Goal: Book appointment/travel/reservation

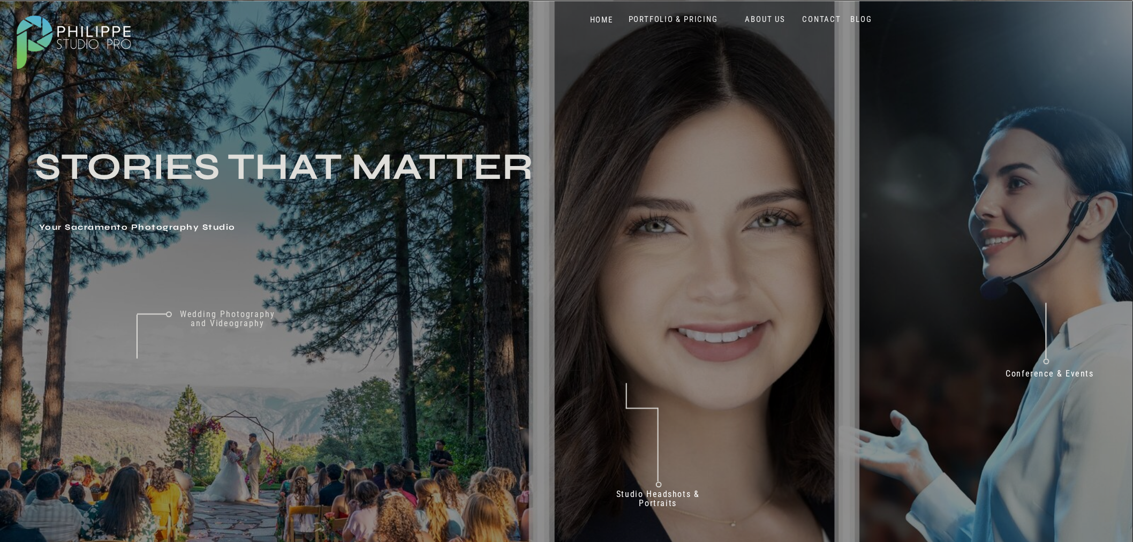
click at [675, 17] on nav "PORTFOLIO & PRICING" at bounding box center [673, 19] width 98 height 10
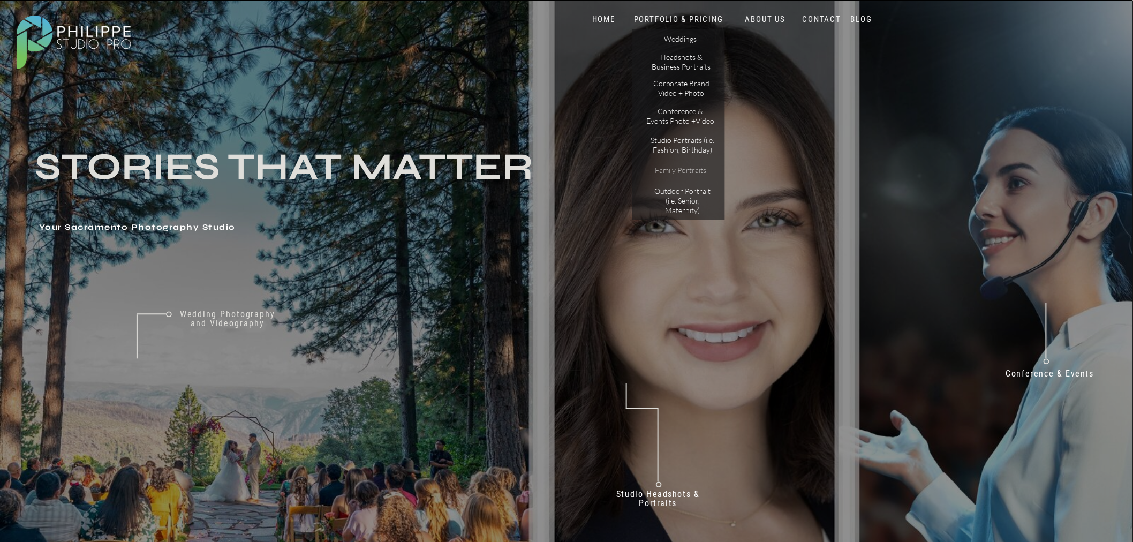
click at [681, 167] on p "Family Portraits" at bounding box center [680, 171] width 67 height 13
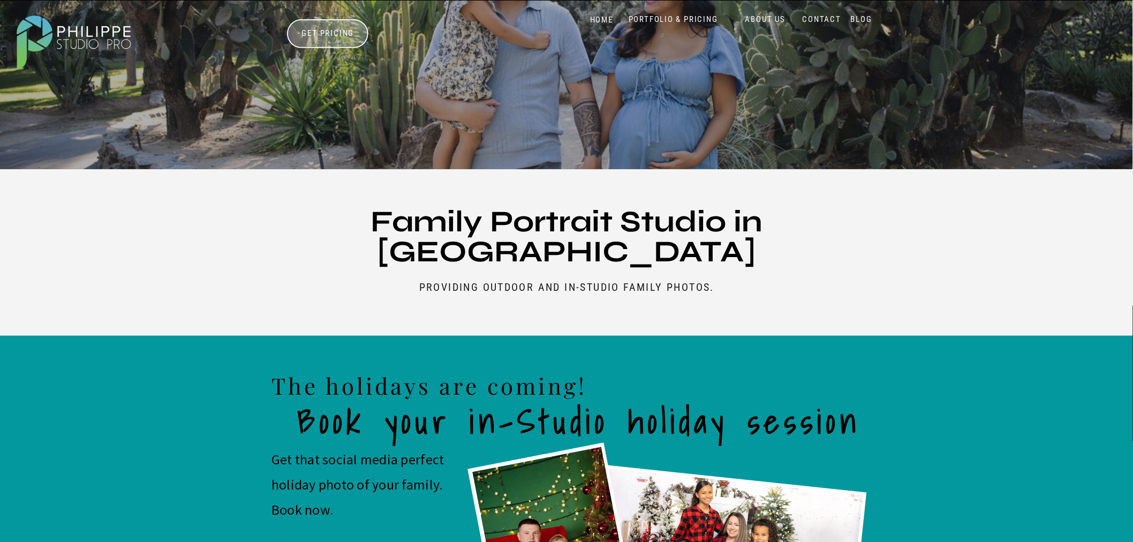
scroll to position [178, 0]
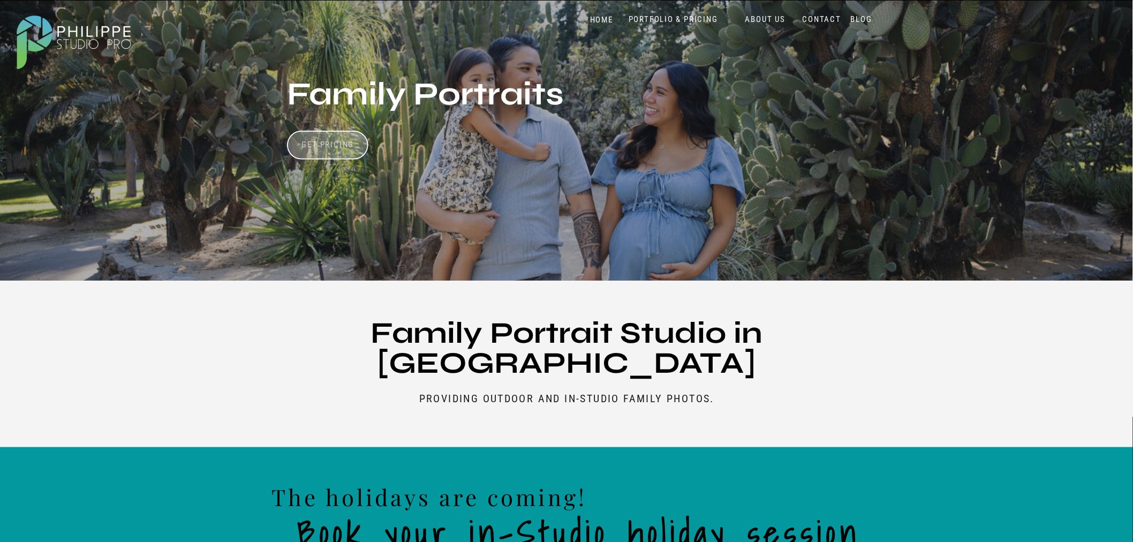
click at [350, 141] on h3 "Get Pricing" at bounding box center [327, 146] width 59 height 13
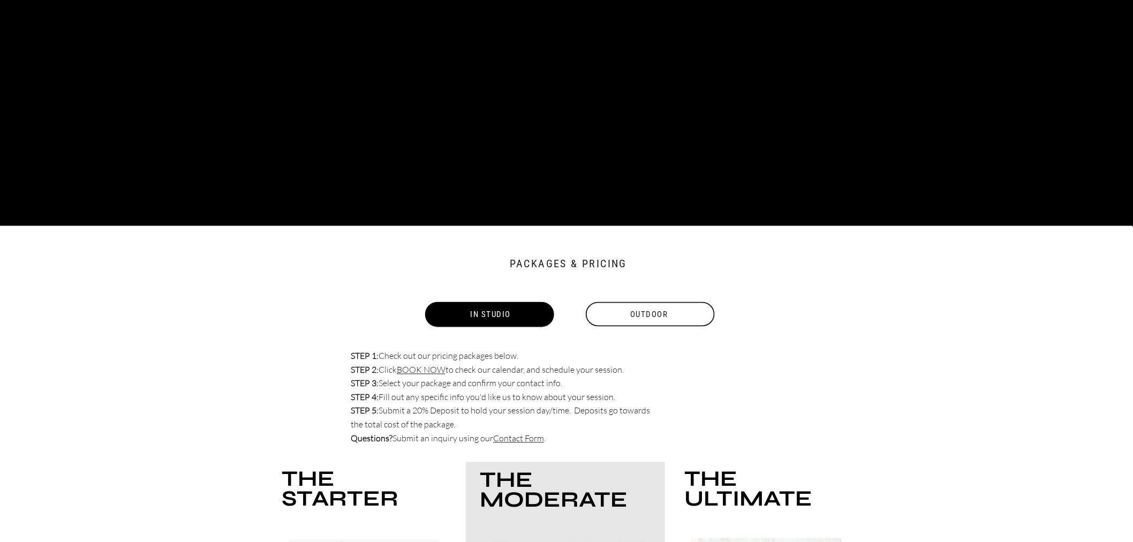
scroll to position [2472, 0]
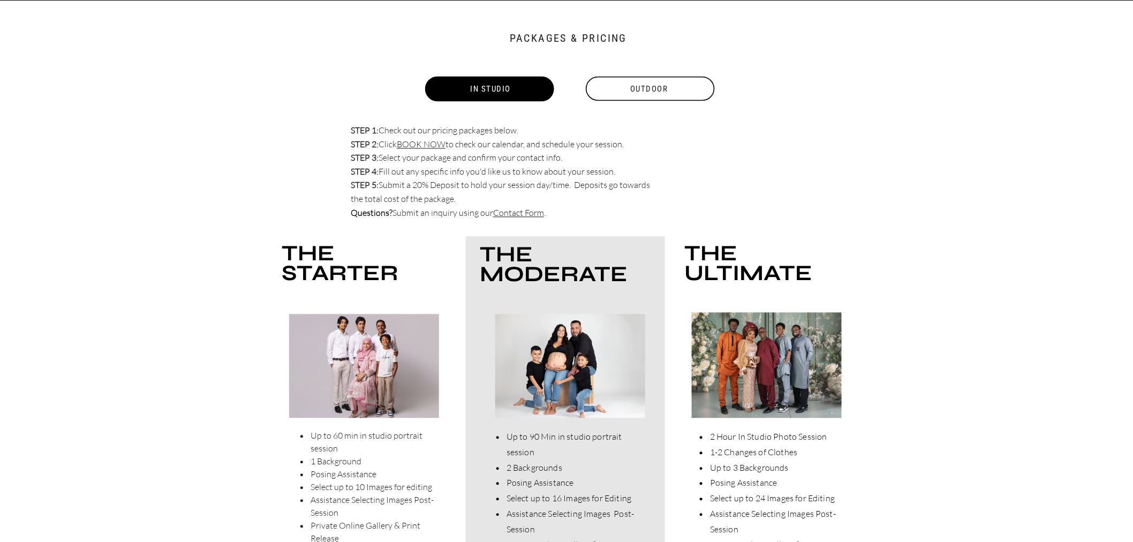
click at [675, 97] on div "BLOG CONTACT ABOUT US PORTFOLIO & PRICING HOME BLOG CONTACT ABOUT US PORTFOLIO …" at bounding box center [566, 15] width 1133 height 4974
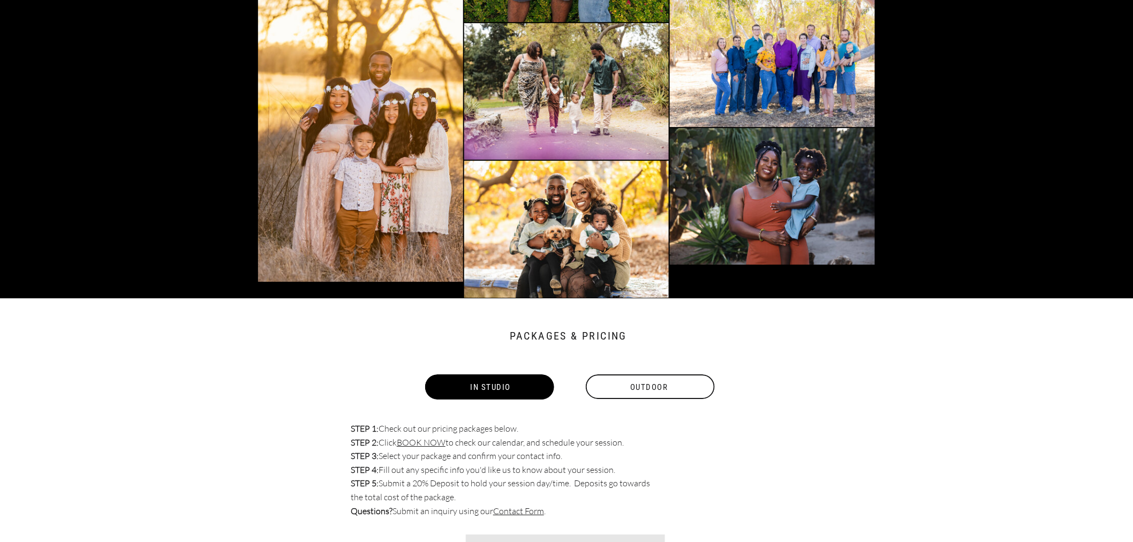
scroll to position [3127, 0]
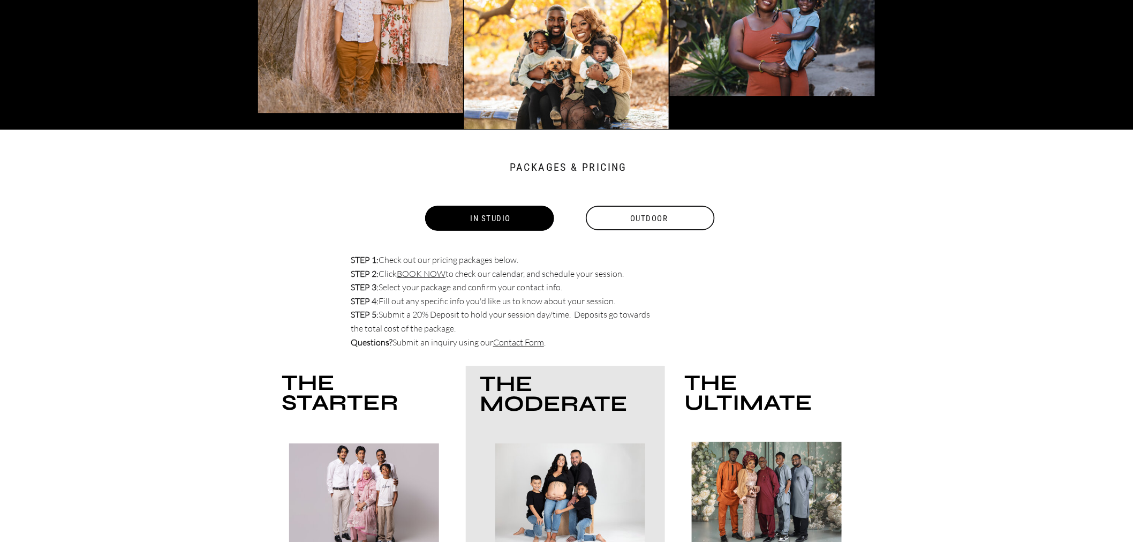
click at [621, 220] on div "Outdoor" at bounding box center [649, 218] width 131 height 25
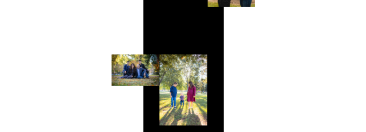
scroll to position [3517, 0]
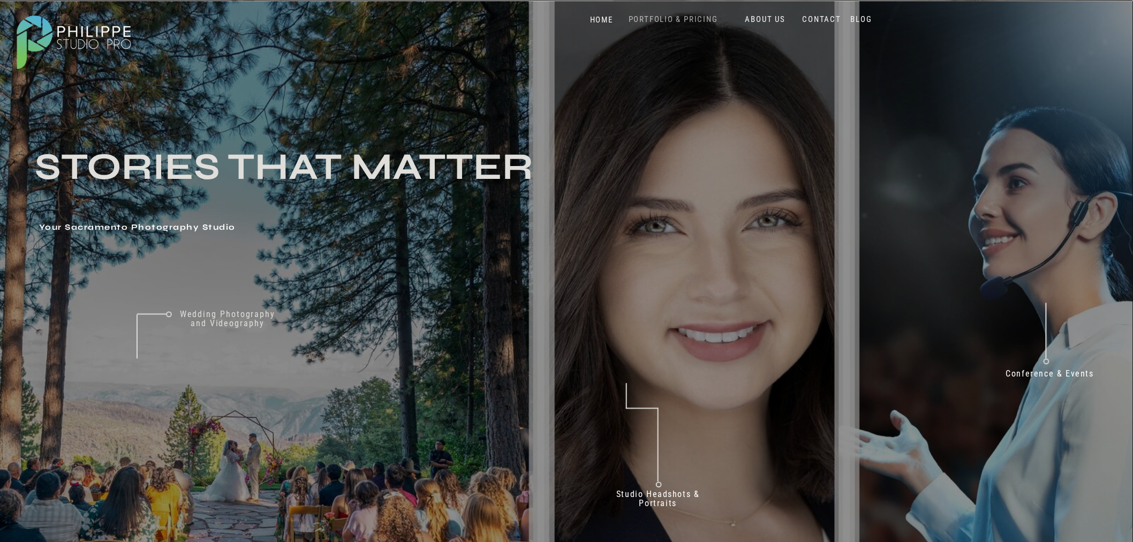
click at [664, 21] on nav "PORTFOLIO & PRICING" at bounding box center [673, 19] width 98 height 10
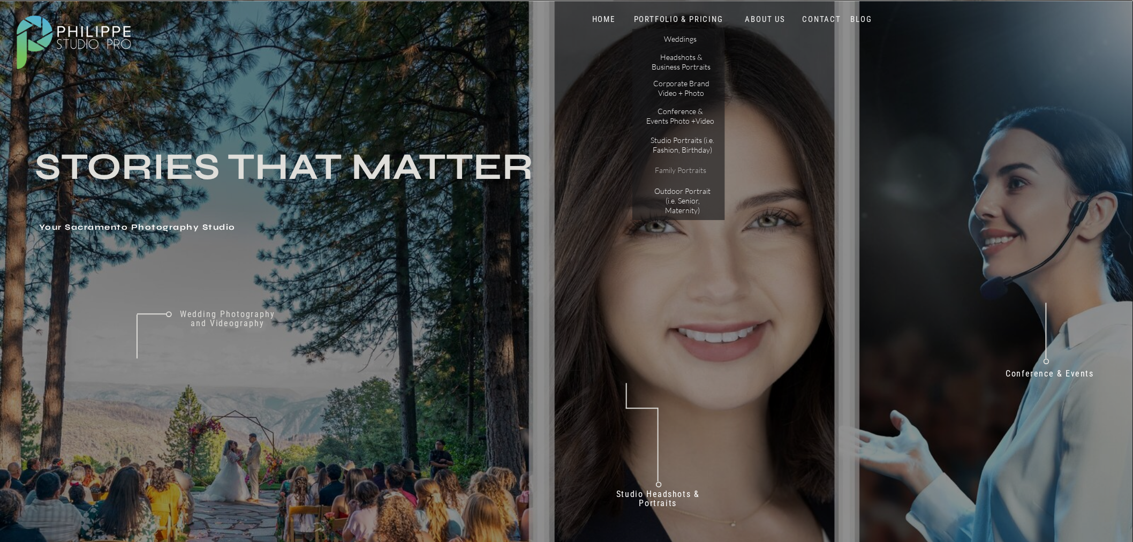
click at [675, 167] on p "Family Portraits" at bounding box center [680, 171] width 67 height 13
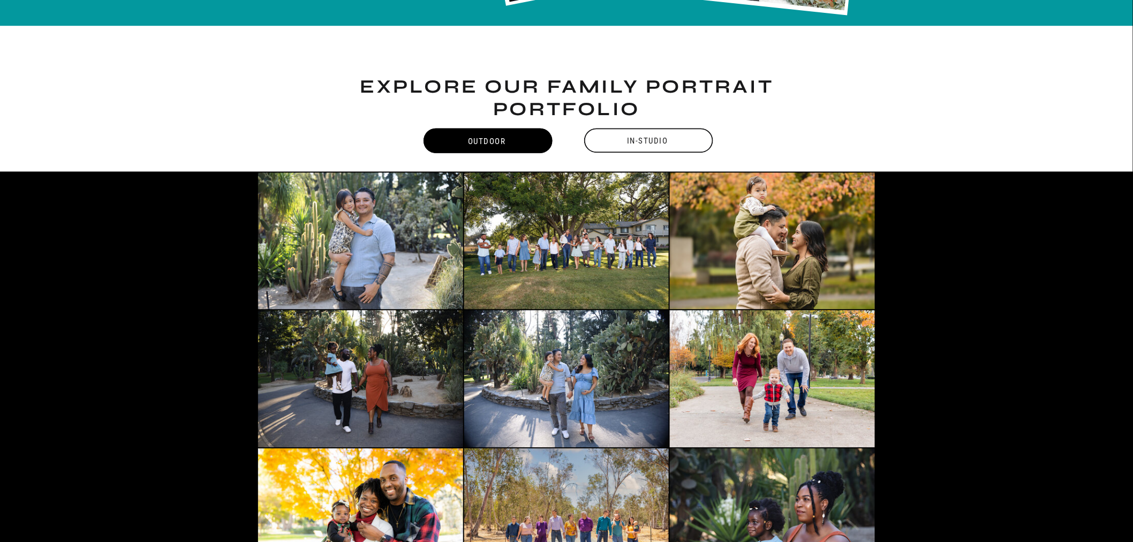
scroll to position [892, 0]
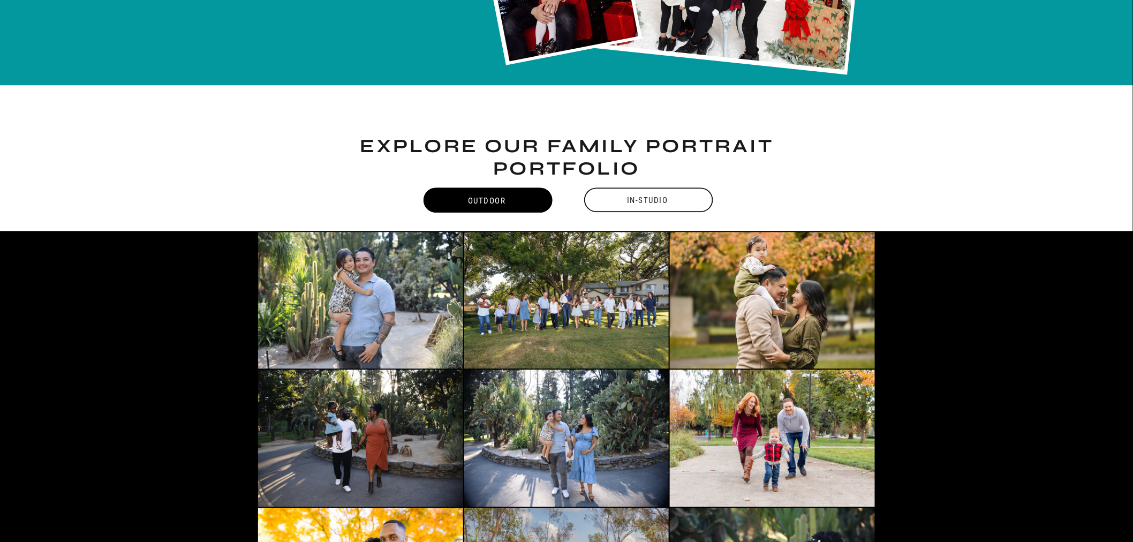
click at [625, 203] on div "In-Studio" at bounding box center [647, 200] width 131 height 25
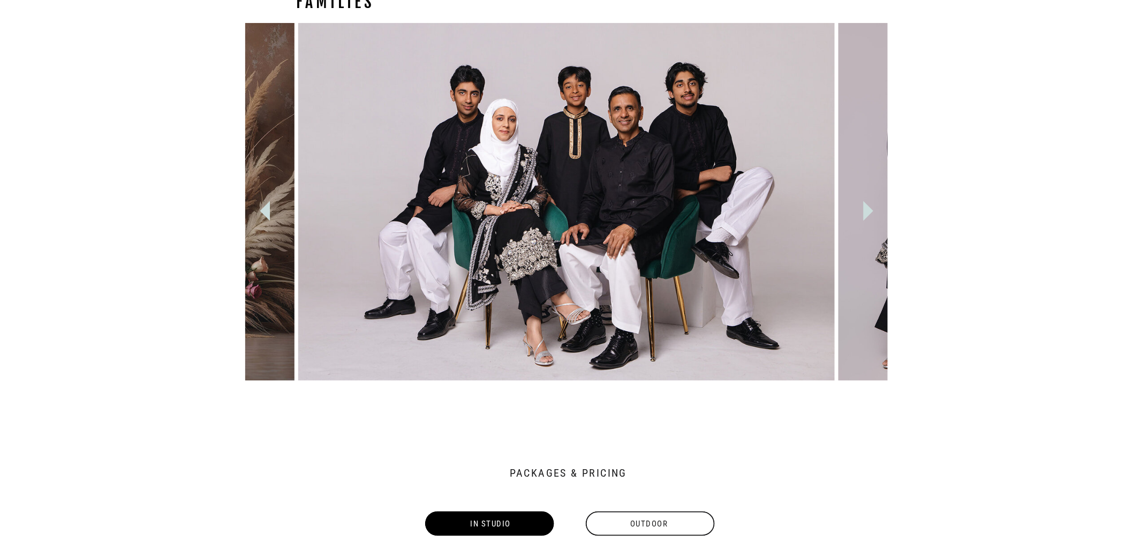
scroll to position [2346, 0]
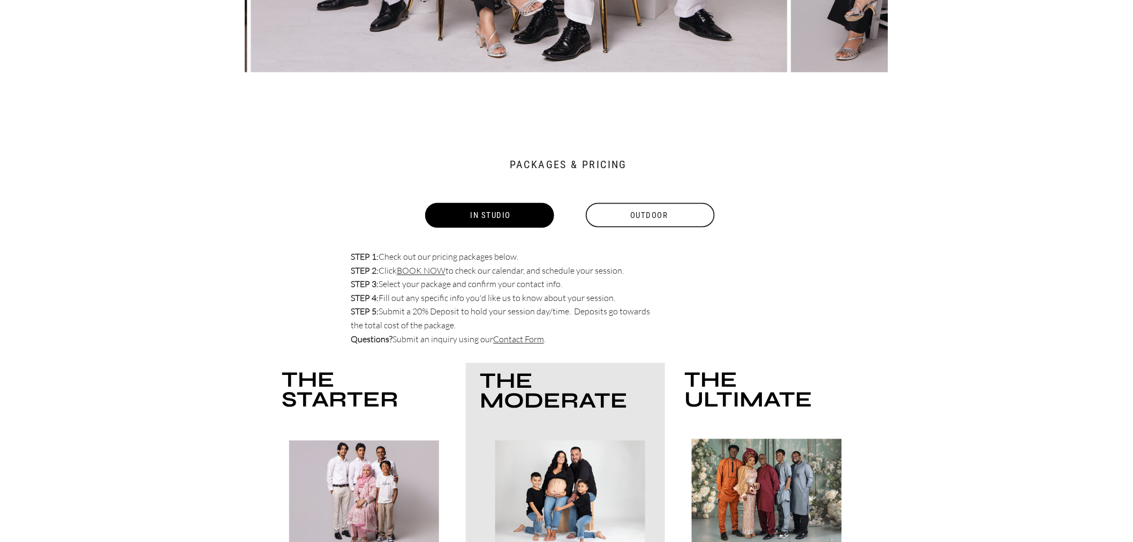
click at [677, 221] on div "Outdoor" at bounding box center [649, 215] width 131 height 25
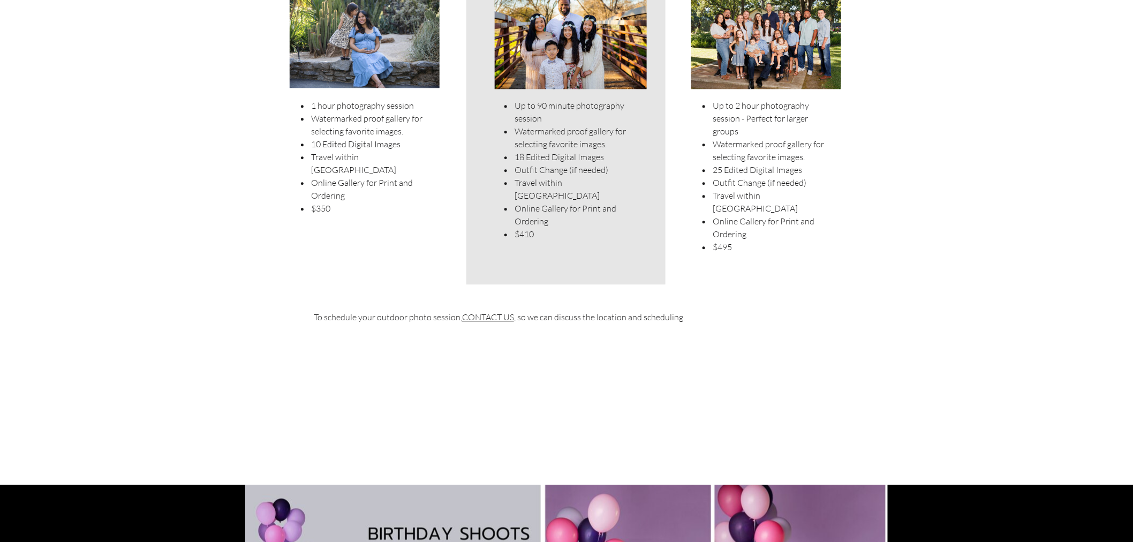
scroll to position [2413, 0]
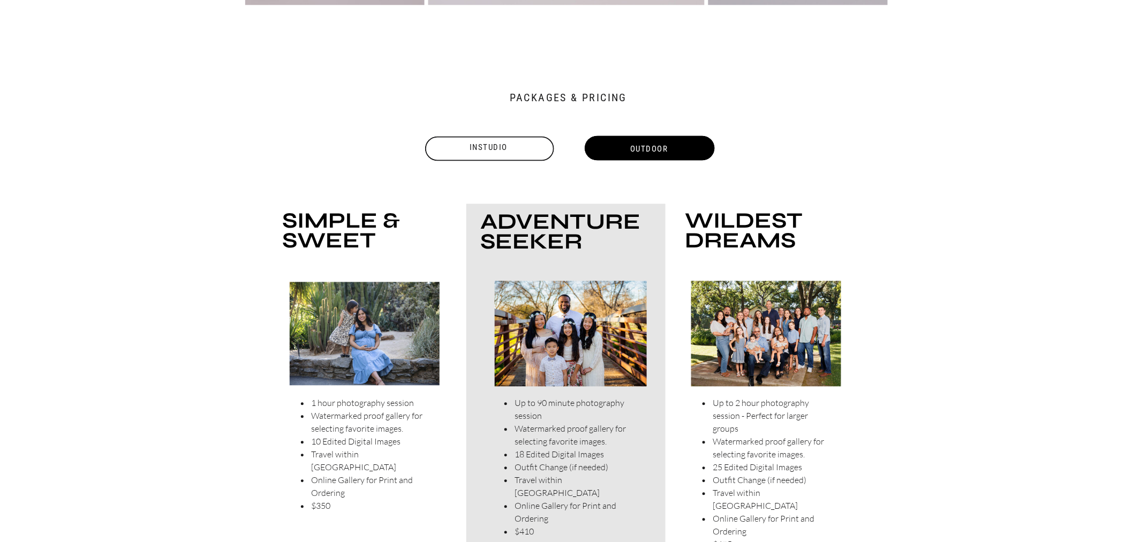
click at [479, 142] on div "Instudio" at bounding box center [488, 148] width 131 height 13
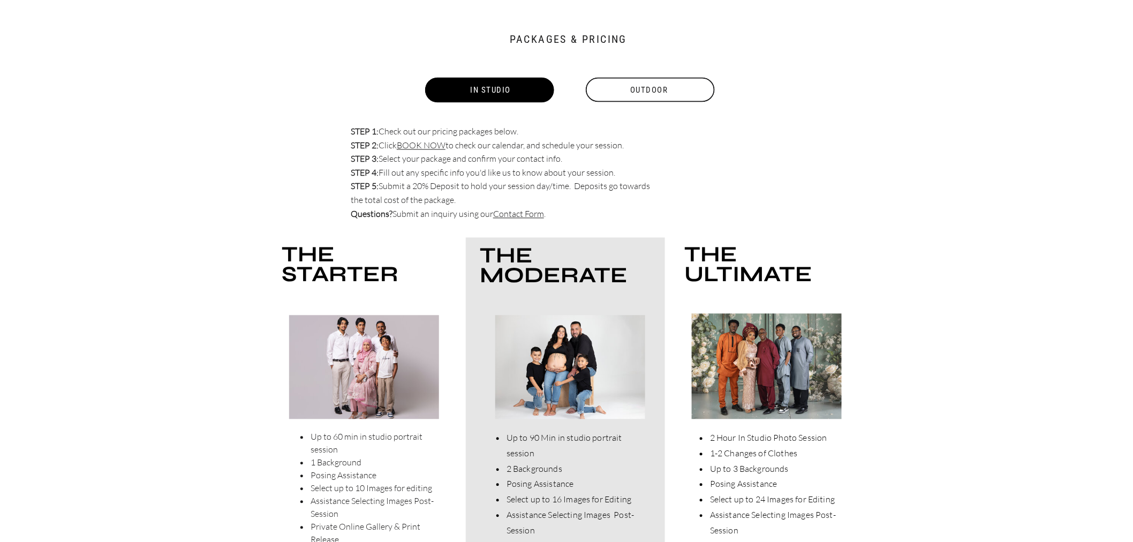
scroll to position [2472, 0]
click at [432, 146] on link "BOOK NOW" at bounding box center [421, 144] width 49 height 11
